Goal: Browse casually

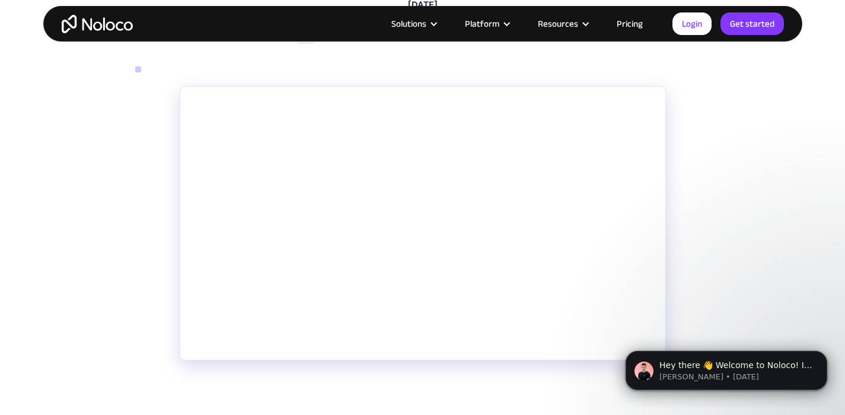
scroll to position [170, 0]
click at [757, 362] on span "Hey there 👋 Welcome to Noloco! If you have any questions, just reply to this me…" at bounding box center [735, 382] width 153 height 45
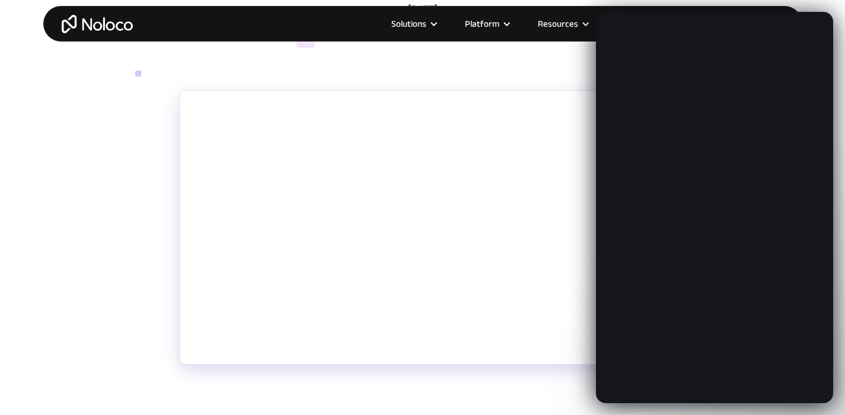
scroll to position [0, 0]
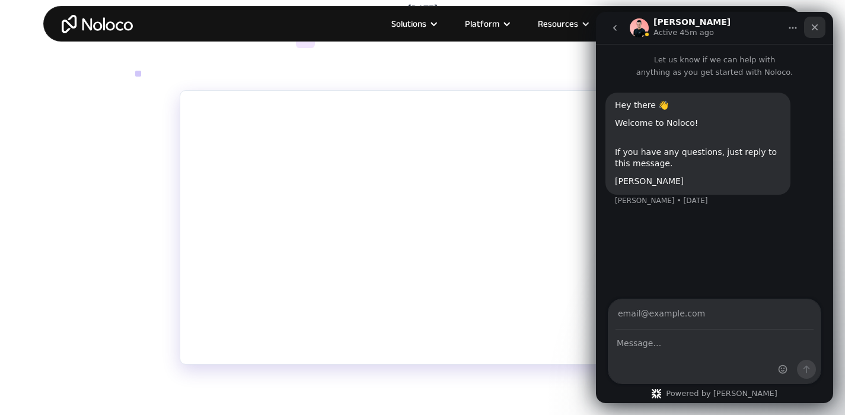
click at [814, 28] on icon "Close" at bounding box center [814, 27] width 9 height 9
